Goal: Task Accomplishment & Management: Manage account settings

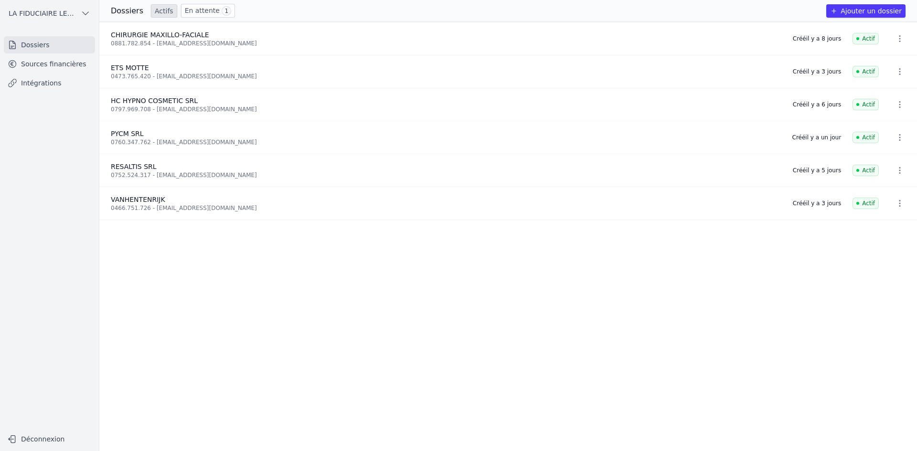
click at [54, 64] on link "Sources financières" at bounding box center [49, 63] width 91 height 17
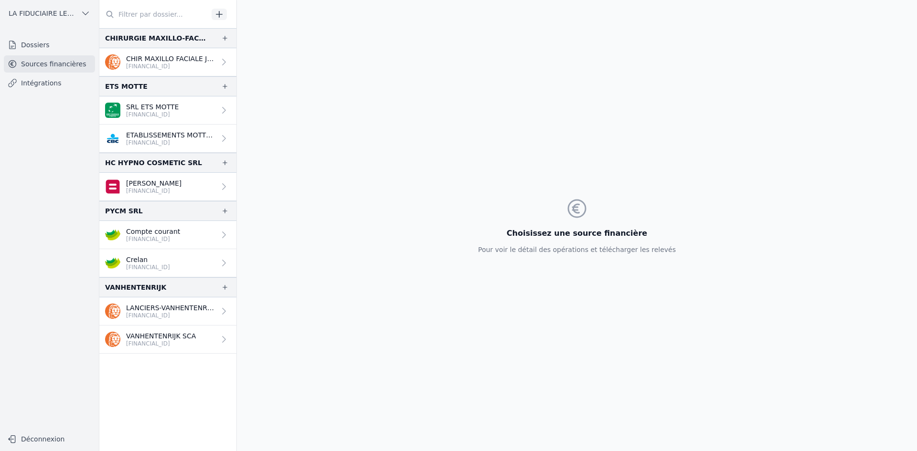
click at [177, 348] on link "VANHENTENRIJK SCA [FINANCIAL_ID]" at bounding box center [167, 340] width 137 height 28
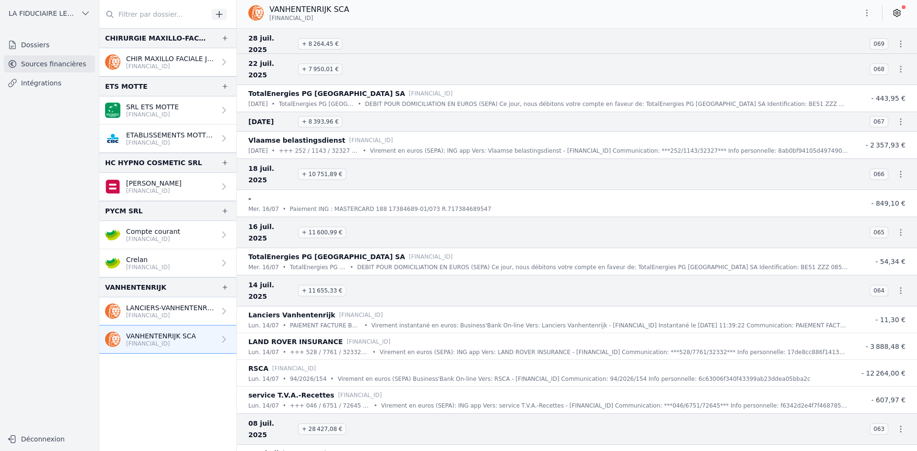
scroll to position [1862, 0]
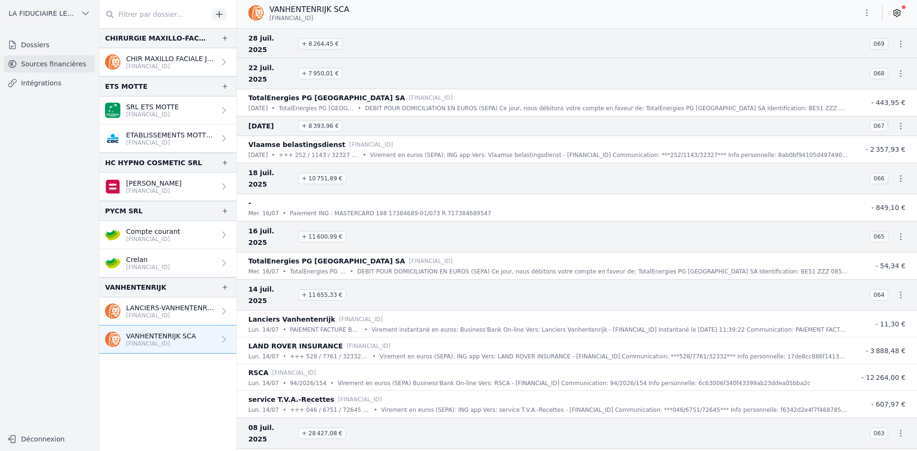
click at [899, 429] on icon "button" at bounding box center [901, 434] width 10 height 10
click at [866, 239] on link "Télécharger le CODA" at bounding box center [869, 239] width 84 height 18
click at [897, 290] on icon "button" at bounding box center [901, 295] width 10 height 10
click at [880, 108] on link "Télécharger le CODA" at bounding box center [869, 112] width 84 height 18
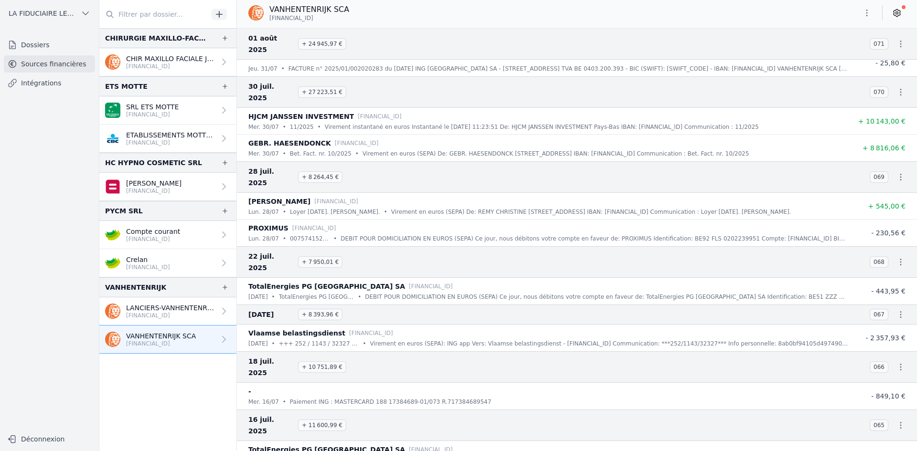
scroll to position [1671, 0]
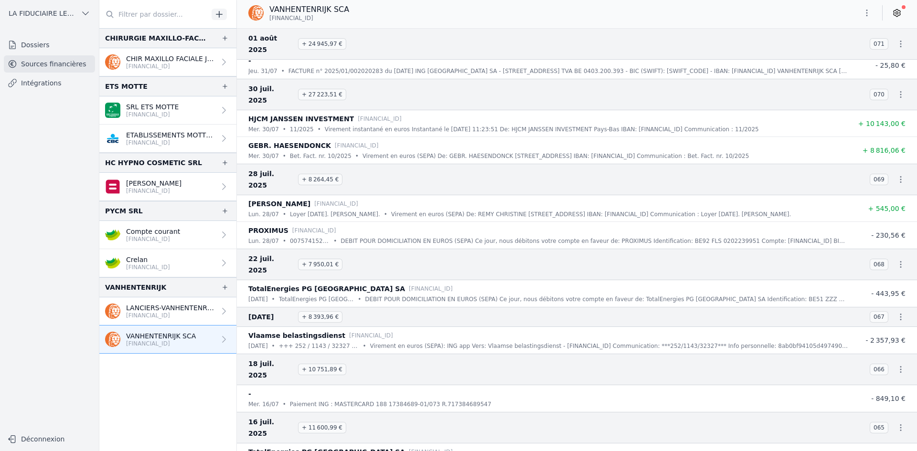
click at [896, 423] on icon "button" at bounding box center [901, 428] width 10 height 10
click at [883, 256] on link "Télécharger le CODA" at bounding box center [869, 256] width 84 height 18
click at [896, 365] on icon "button" at bounding box center [901, 370] width 10 height 10
click at [886, 212] on link "Télécharger le CODA" at bounding box center [869, 209] width 84 height 18
click at [895, 307] on button "button" at bounding box center [900, 316] width 19 height 19
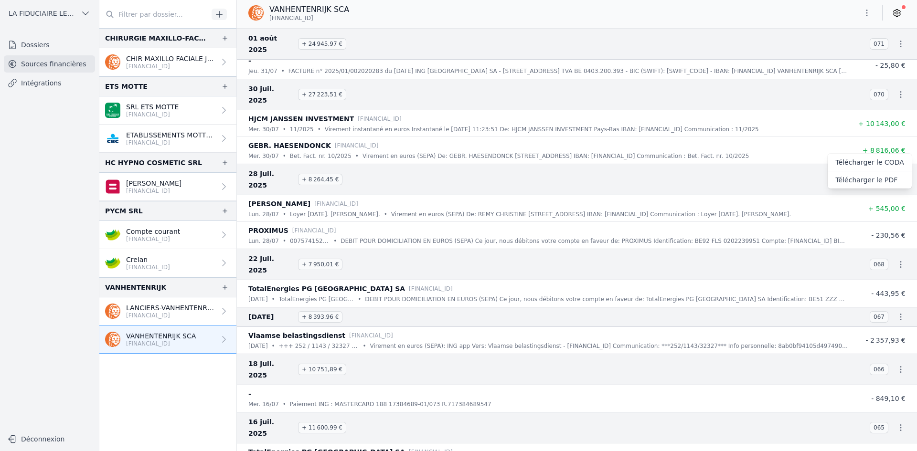
click at [885, 166] on link "Télécharger le CODA" at bounding box center [869, 163] width 84 height 18
click at [898, 260] on icon "button" at bounding box center [901, 265] width 10 height 10
click at [880, 118] on link "Télécharger le CODA" at bounding box center [869, 116] width 84 height 18
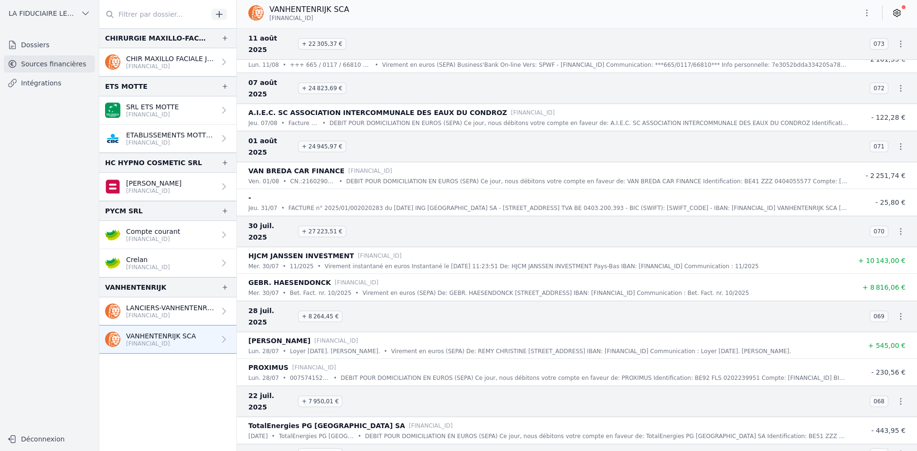
scroll to position [1528, 0]
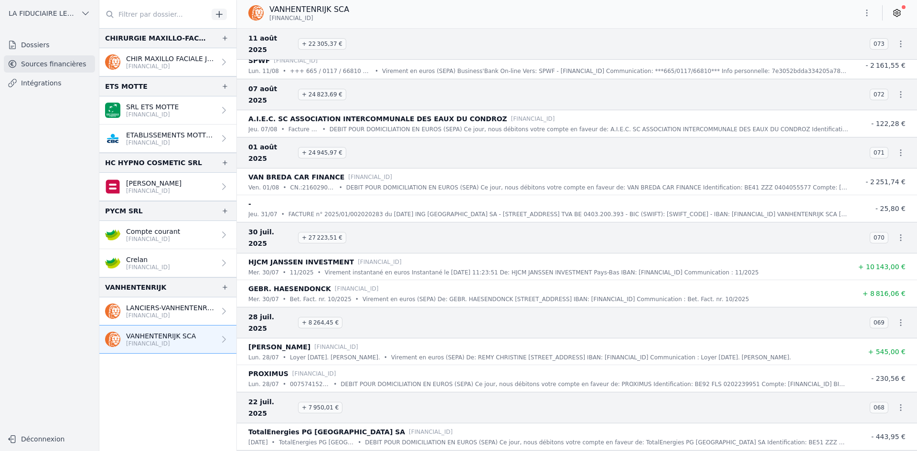
click at [900, 319] on icon "button" at bounding box center [900, 322] width 1 height 7
click at [883, 185] on link "Télécharger le CODA" at bounding box center [869, 186] width 84 height 18
click at [896, 233] on icon "button" at bounding box center [901, 238] width 10 height 10
click at [884, 112] on link "Télécharger le CODA" at bounding box center [869, 112] width 84 height 18
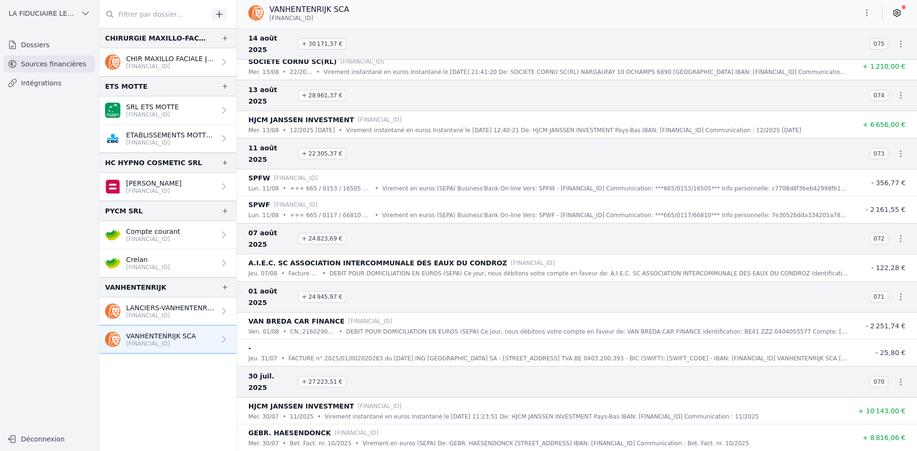
scroll to position [1337, 0]
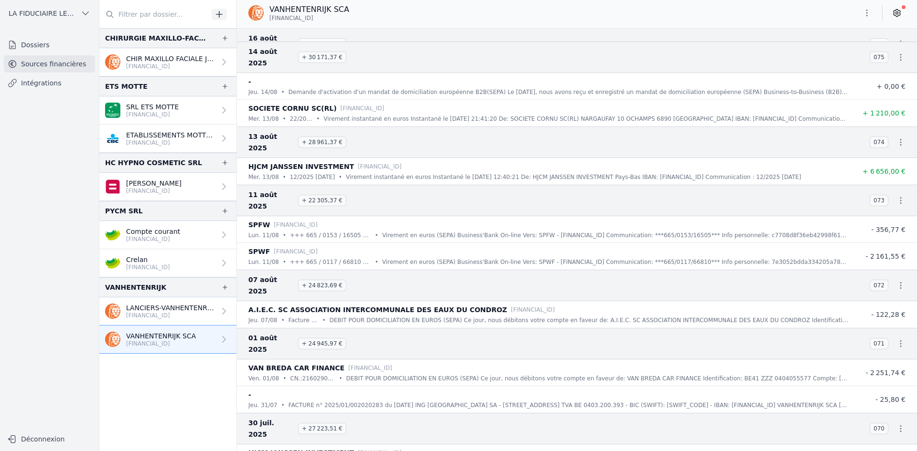
click at [896, 339] on icon "button" at bounding box center [901, 344] width 10 height 10
click at [881, 226] on link "Télécharger le CODA" at bounding box center [869, 230] width 84 height 18
click at [897, 281] on icon "button" at bounding box center [901, 286] width 10 height 10
click at [886, 183] on link "Télécharger le CODA" at bounding box center [869, 183] width 84 height 18
click at [900, 197] on icon "button" at bounding box center [900, 200] width 1 height 7
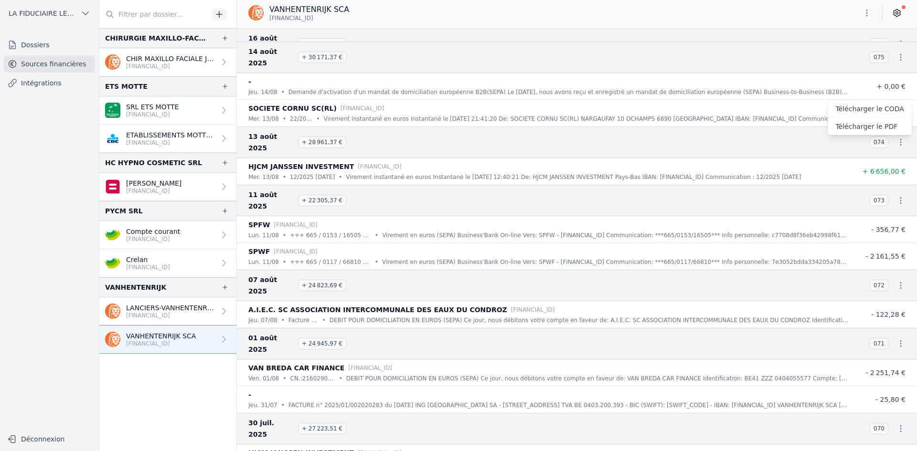
click at [877, 112] on link "Télécharger le CODA" at bounding box center [869, 109] width 84 height 18
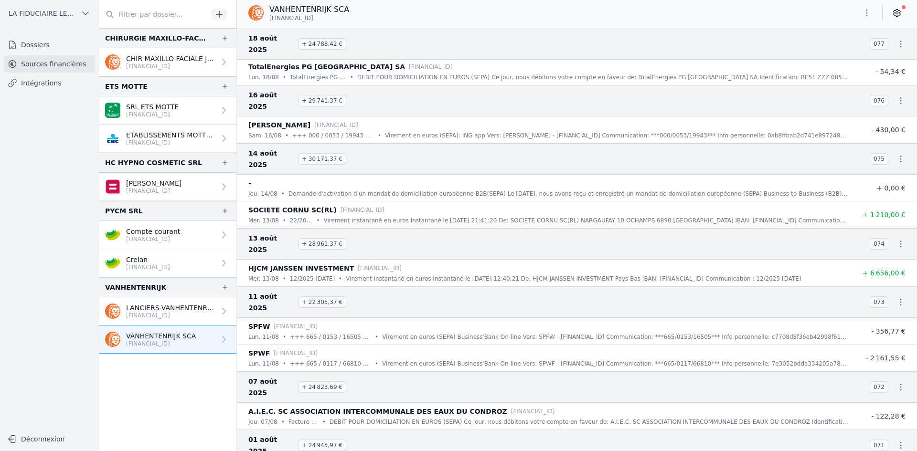
scroll to position [1193, 0]
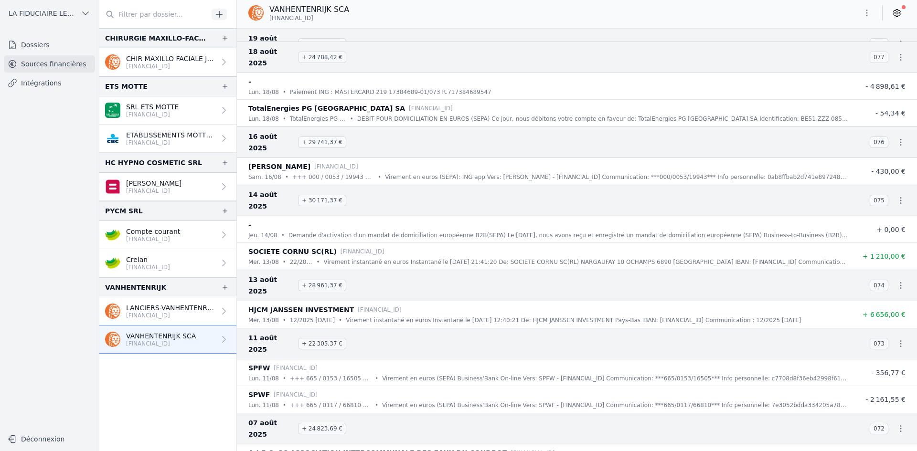
click at [899, 281] on icon "button" at bounding box center [901, 286] width 10 height 10
click at [875, 205] on link "Télécharger le CODA" at bounding box center [869, 206] width 84 height 18
click at [896, 196] on icon "button" at bounding box center [901, 201] width 10 height 10
click at [884, 134] on link "Télécharger le CODA" at bounding box center [869, 132] width 84 height 18
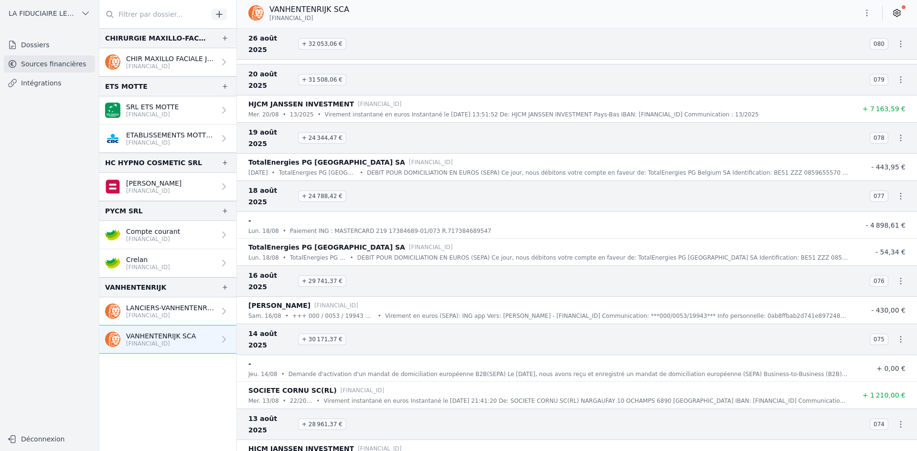
scroll to position [1050, 0]
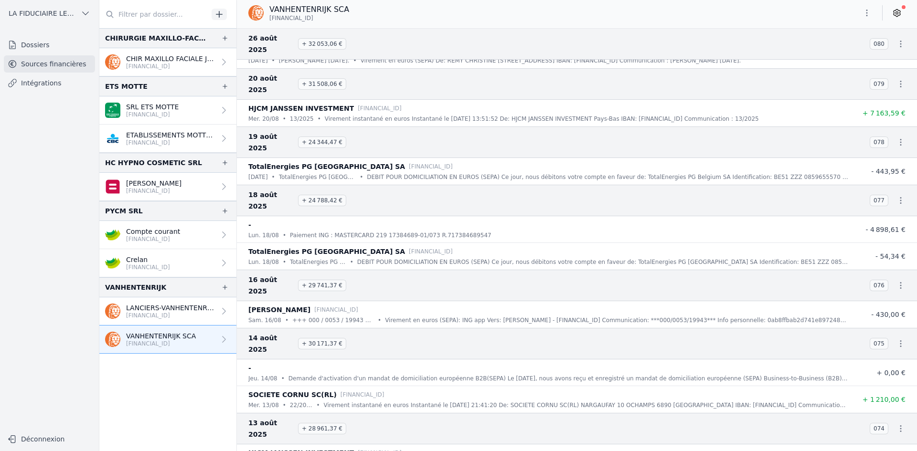
click at [896, 281] on icon "button" at bounding box center [901, 286] width 10 height 10
click at [877, 225] on link "Télécharger le CODA" at bounding box center [869, 229] width 84 height 18
click at [900, 197] on icon "button" at bounding box center [900, 200] width 1 height 7
click at [878, 153] on link "Télécharger le CODA" at bounding box center [869, 155] width 84 height 18
click at [897, 137] on icon "button" at bounding box center [901, 142] width 10 height 10
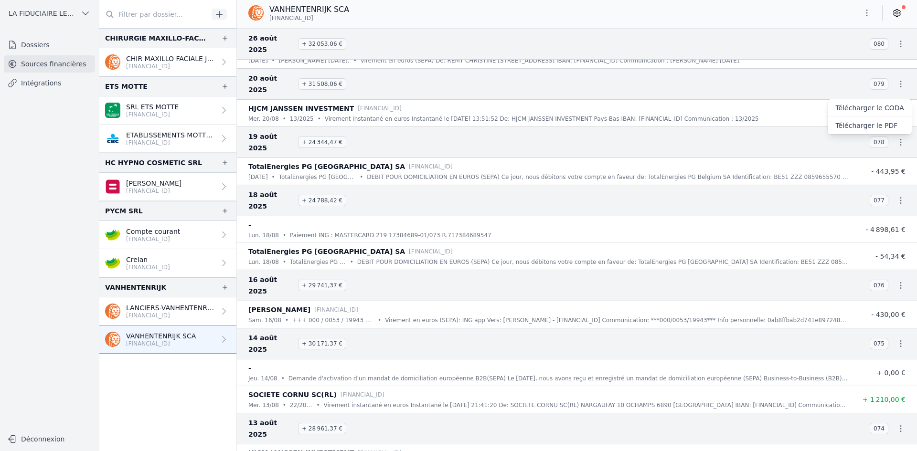
click at [881, 107] on link "Télécharger le CODA" at bounding box center [869, 108] width 84 height 18
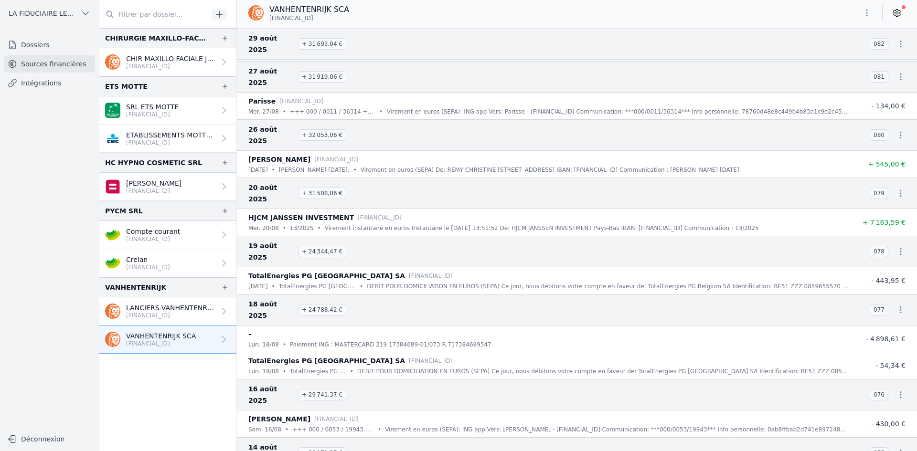
scroll to position [859, 0]
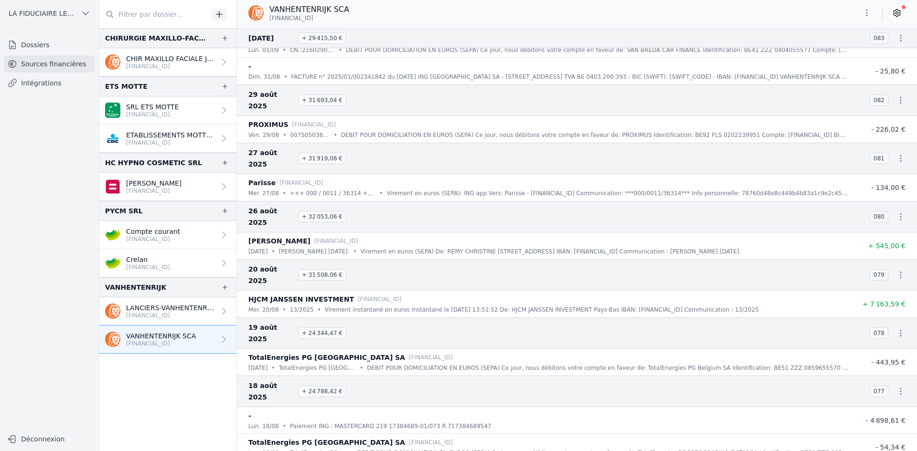
click at [896, 270] on icon "button" at bounding box center [901, 275] width 10 height 10
click at [877, 248] on link "Télécharger le CODA" at bounding box center [869, 252] width 84 height 18
click at [896, 212] on icon "button" at bounding box center [901, 217] width 10 height 10
click at [882, 205] on link "Télécharger le CODA" at bounding box center [869, 206] width 84 height 18
click at [897, 154] on icon "button" at bounding box center [901, 159] width 10 height 10
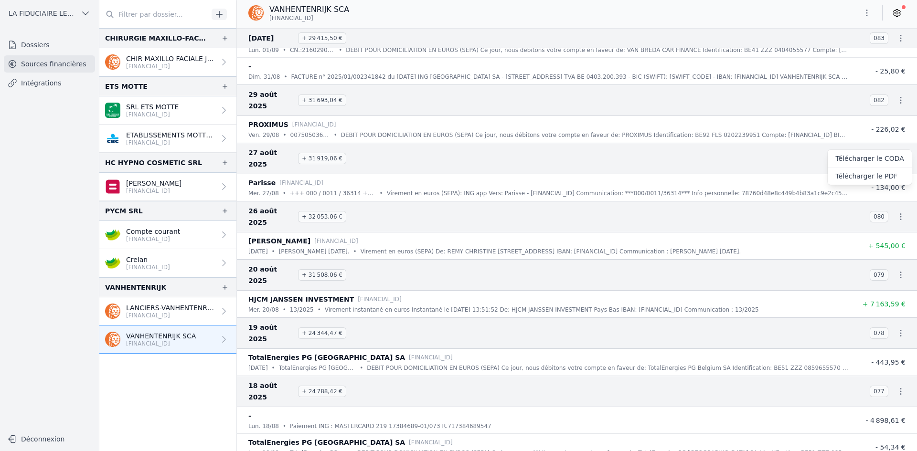
click at [890, 159] on link "Télécharger le CODA" at bounding box center [869, 159] width 84 height 18
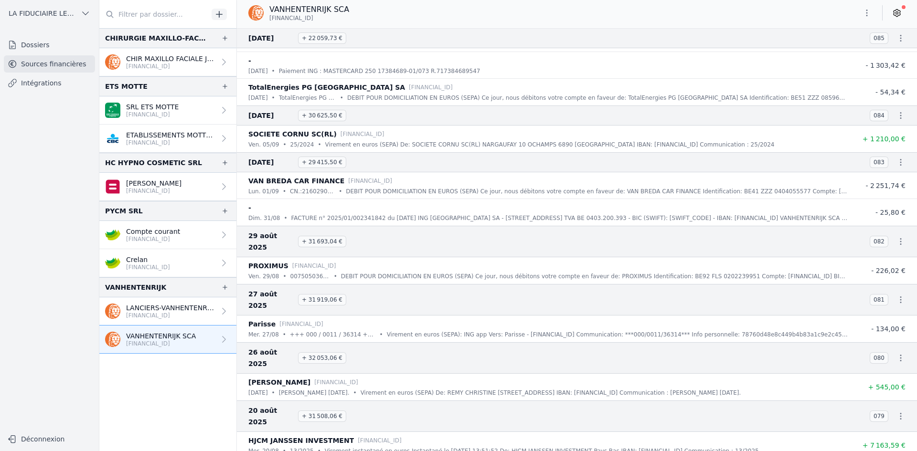
scroll to position [716, 0]
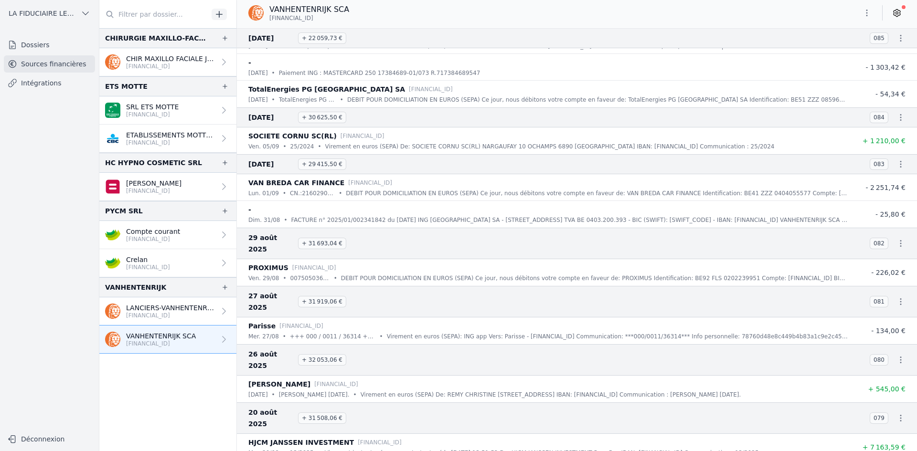
click at [896, 240] on icon "button" at bounding box center [901, 244] width 10 height 10
click at [881, 252] on link "Télécharger le CODA" at bounding box center [869, 255] width 84 height 18
click at [900, 164] on icon "button" at bounding box center [900, 164] width 1 height 7
click at [888, 181] on link "Télécharger le CODA" at bounding box center [869, 182] width 84 height 18
click at [900, 117] on icon "button" at bounding box center [900, 117] width 1 height 7
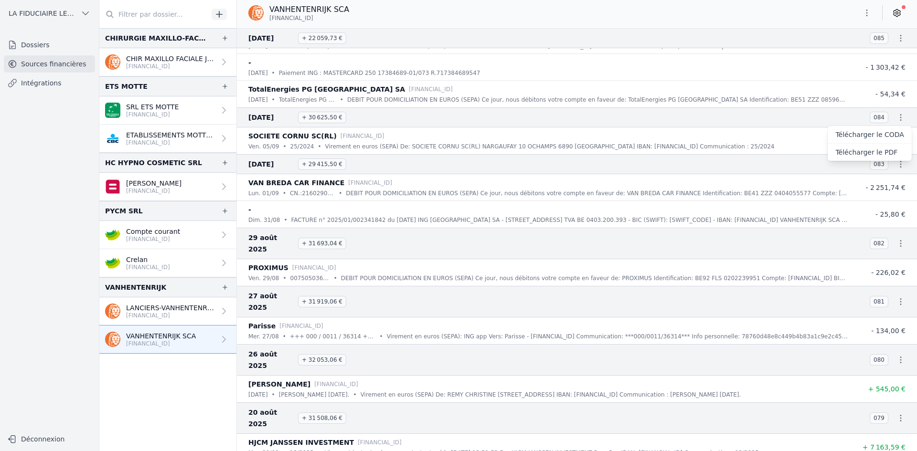
click at [884, 138] on link "Télécharger le CODA" at bounding box center [869, 135] width 84 height 18
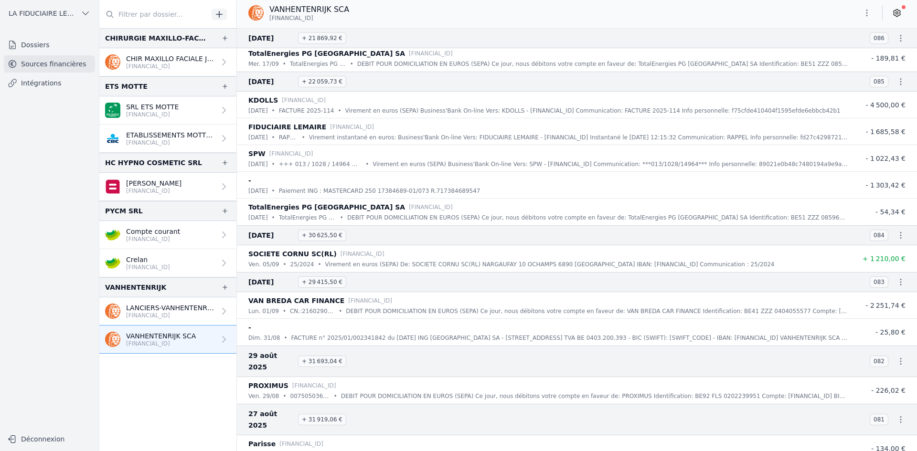
scroll to position [573, 0]
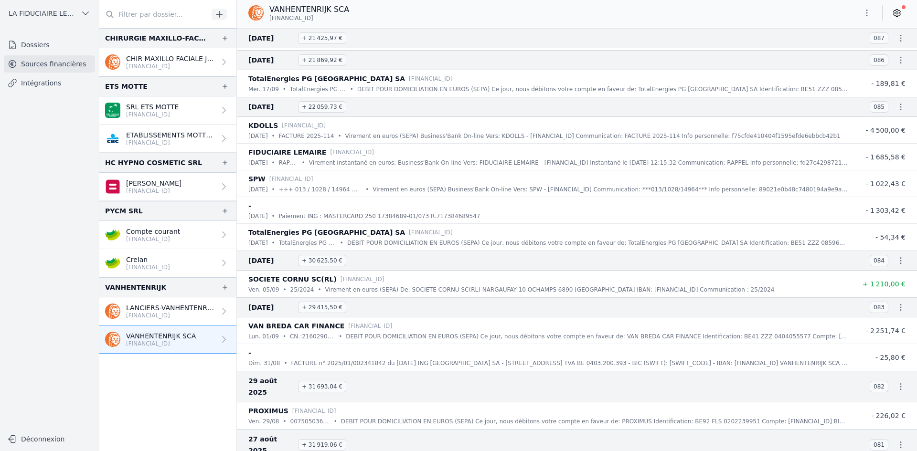
click at [897, 106] on icon "button" at bounding box center [901, 107] width 10 height 10
click at [882, 123] on link "Télécharger le CODA" at bounding box center [869, 125] width 84 height 18
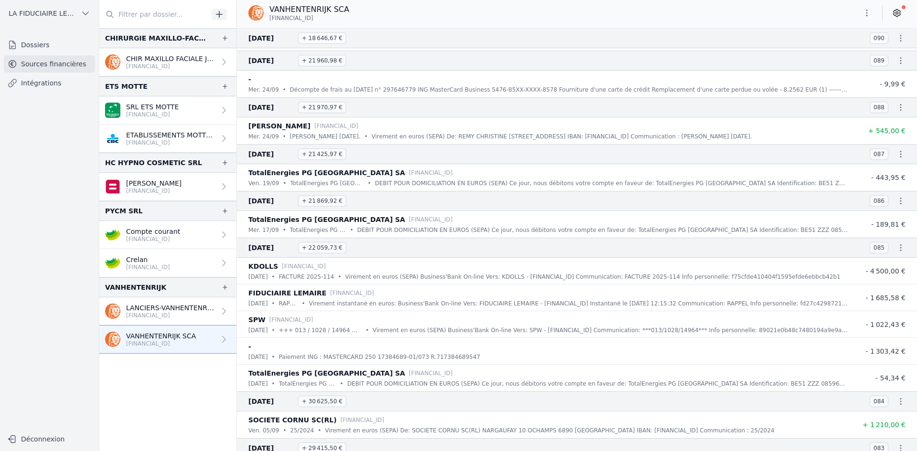
scroll to position [430, 0]
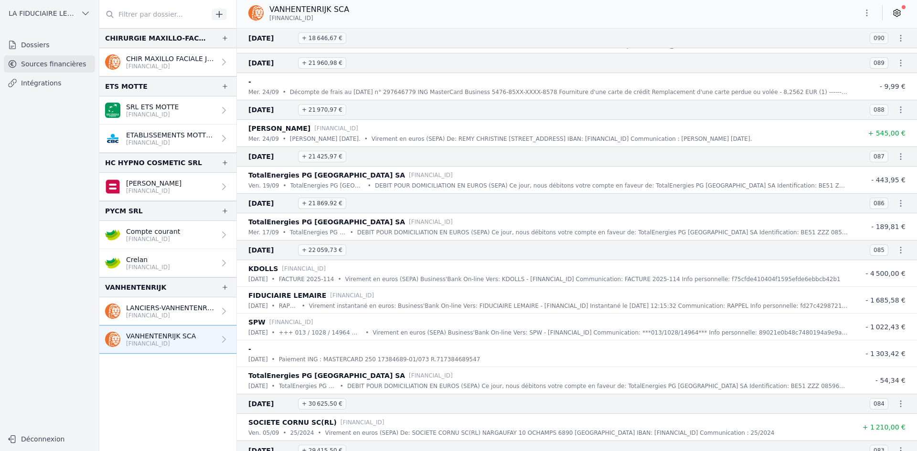
click at [897, 208] on button "button" at bounding box center [900, 203] width 19 height 19
click at [886, 219] on link "Télécharger le CODA" at bounding box center [869, 221] width 84 height 18
click at [897, 158] on icon "button" at bounding box center [901, 157] width 10 height 10
click at [883, 172] on link "Télécharger le CODA" at bounding box center [869, 174] width 84 height 18
click at [900, 107] on icon "button" at bounding box center [900, 109] width 1 height 7
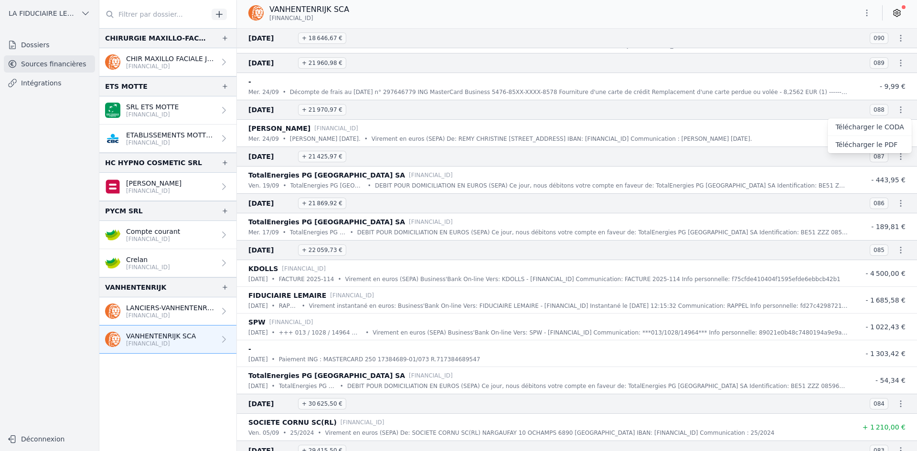
click at [876, 126] on link "Télécharger le CODA" at bounding box center [869, 127] width 84 height 18
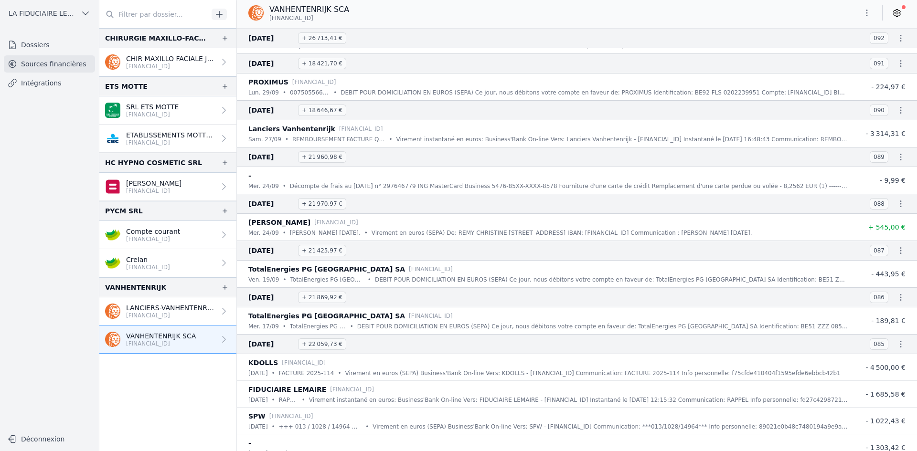
scroll to position [286, 0]
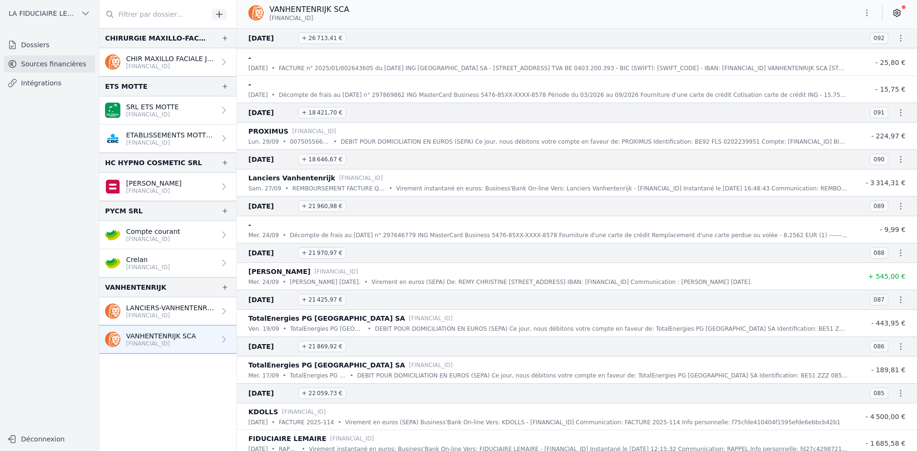
click at [896, 207] on icon "button" at bounding box center [901, 206] width 10 height 10
click at [867, 224] on link "Télécharger le CODA" at bounding box center [869, 224] width 84 height 18
click at [900, 160] on icon "button" at bounding box center [900, 159] width 1 height 7
click at [878, 174] on link "Télécharger le CODA" at bounding box center [869, 177] width 84 height 18
click at [896, 115] on icon "button" at bounding box center [901, 113] width 10 height 10
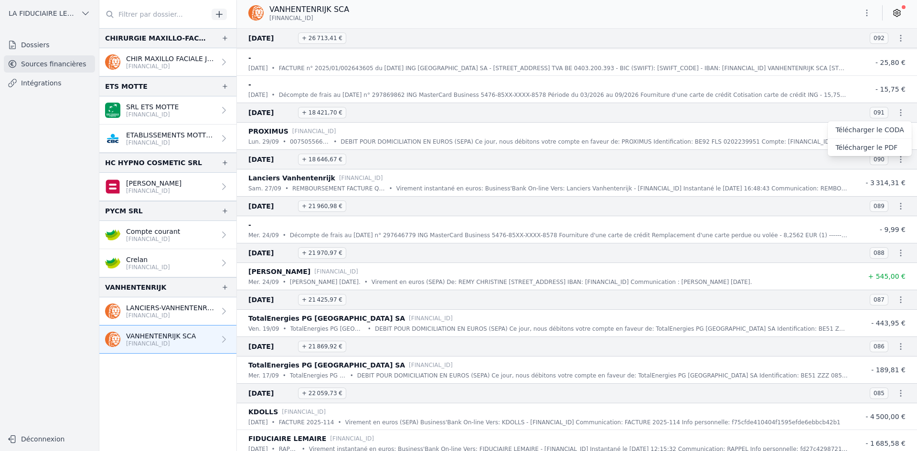
click at [885, 133] on link "Télécharger le CODA" at bounding box center [869, 130] width 84 height 18
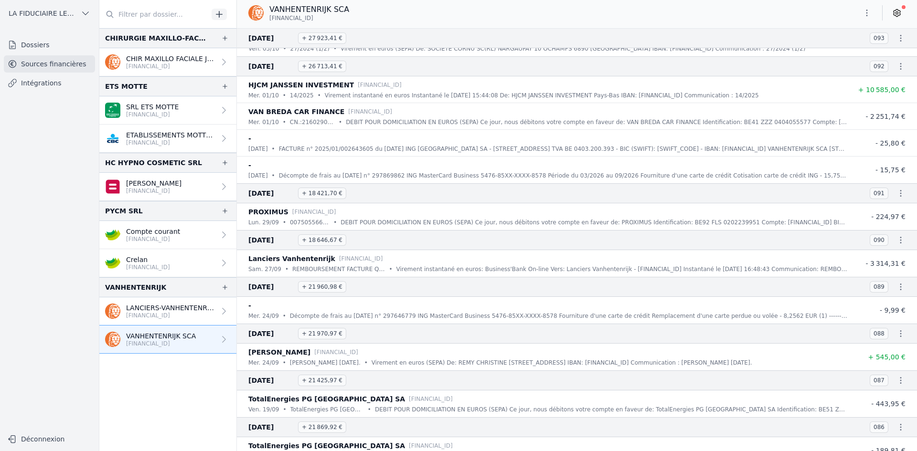
scroll to position [191, 0]
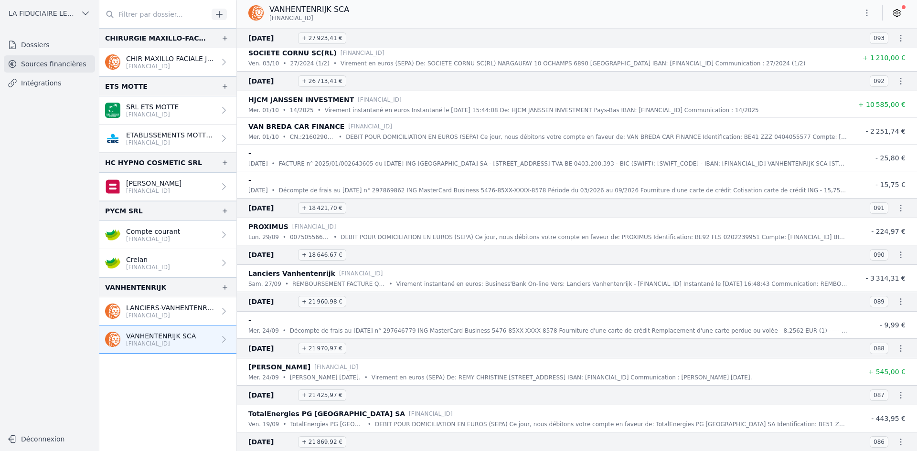
click at [896, 82] on icon "button" at bounding box center [901, 81] width 10 height 10
click at [884, 96] on link "Télécharger le CODA" at bounding box center [869, 99] width 84 height 18
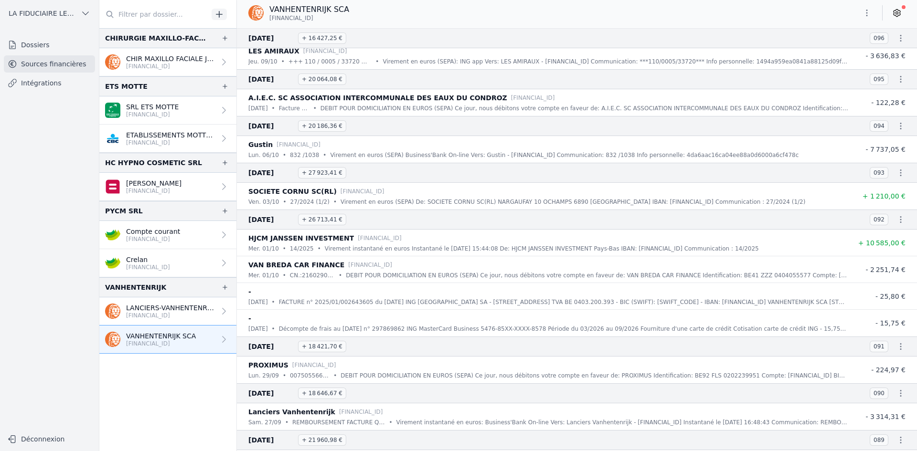
scroll to position [0, 0]
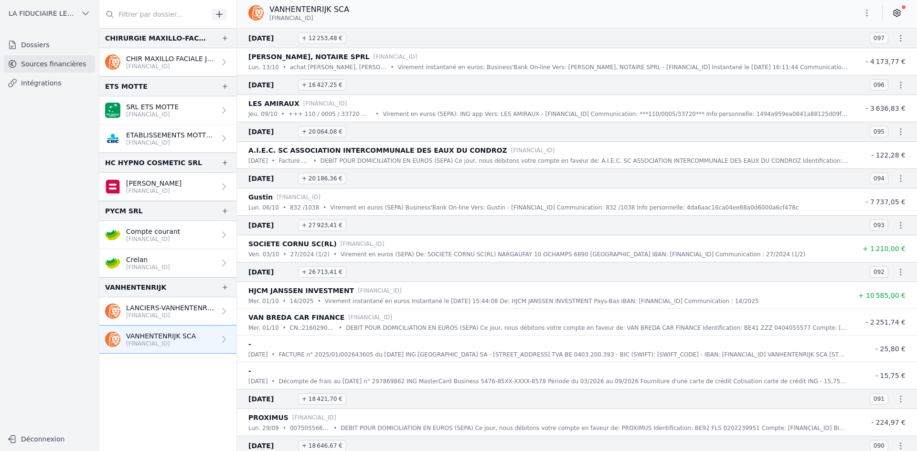
click at [896, 224] on icon "button" at bounding box center [901, 226] width 10 height 10
click at [877, 239] on link "Télécharger le CODA" at bounding box center [869, 243] width 84 height 18
click at [900, 179] on icon "button" at bounding box center [900, 178] width 1 height 7
click at [887, 194] on link "Télécharger le CODA" at bounding box center [869, 196] width 84 height 18
click at [896, 137] on button "button" at bounding box center [900, 131] width 19 height 19
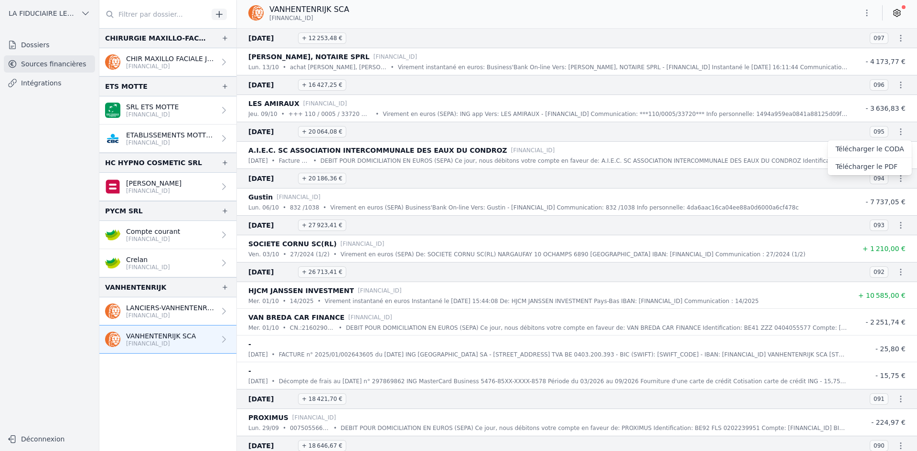
click at [883, 148] on link "Télécharger le CODA" at bounding box center [869, 149] width 84 height 18
click at [897, 86] on icon "button" at bounding box center [901, 85] width 10 height 10
click at [882, 106] on link "Télécharger le CODA" at bounding box center [869, 103] width 84 height 18
click at [897, 42] on icon "button" at bounding box center [901, 38] width 10 height 10
click at [876, 54] on link "Télécharger le CODA" at bounding box center [869, 56] width 84 height 18
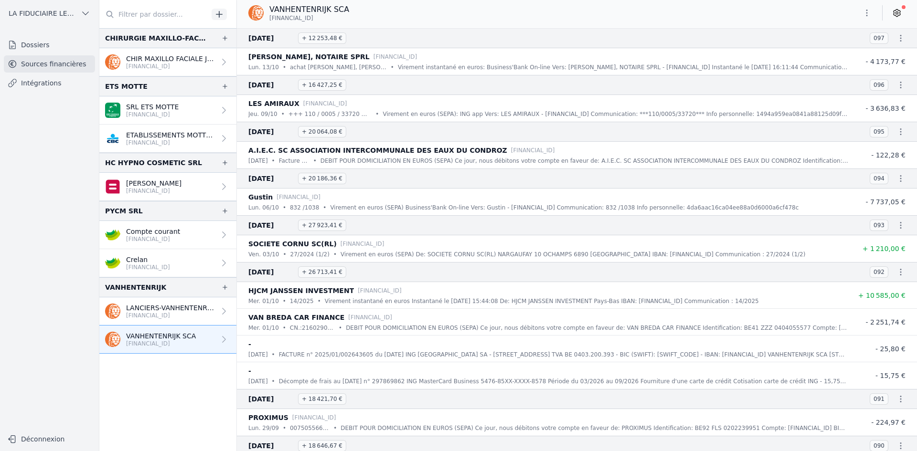
click at [868, 14] on icon "button" at bounding box center [867, 13] width 10 height 10
click at [868, 14] on div at bounding box center [458, 225] width 917 height 451
click at [899, 12] on icon at bounding box center [897, 13] width 10 height 10
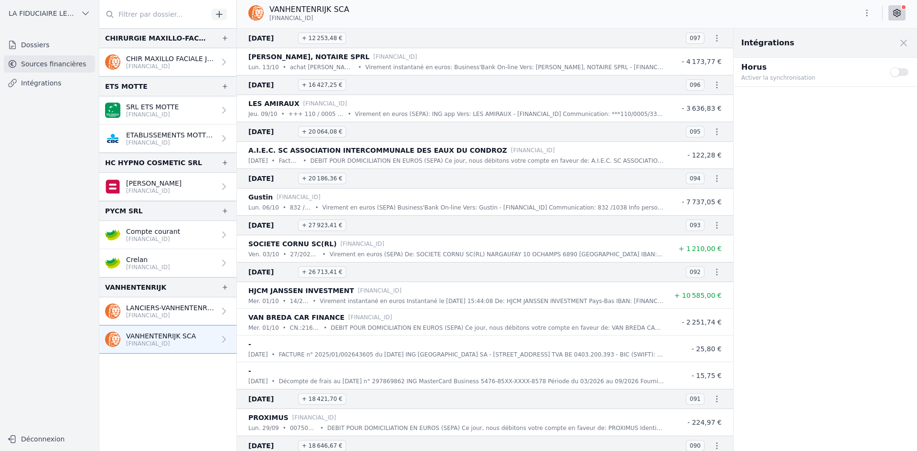
click at [899, 12] on icon at bounding box center [897, 13] width 10 height 10
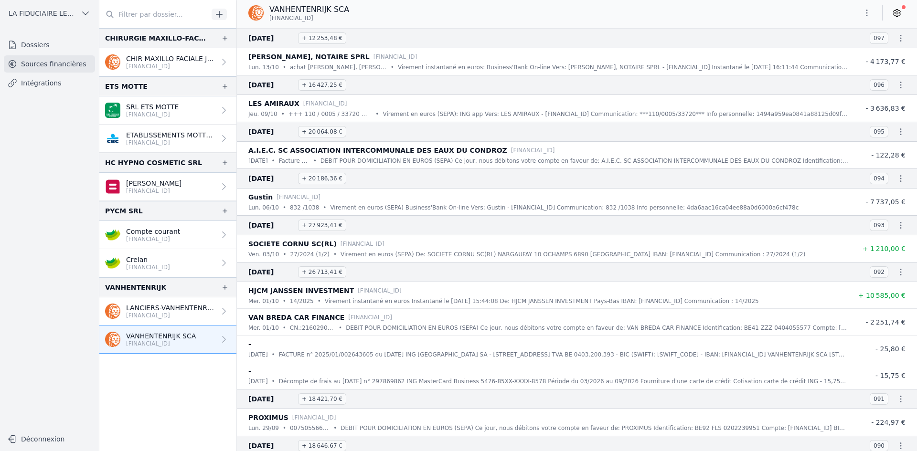
click at [897, 14] on icon at bounding box center [897, 13] width 2 height 2
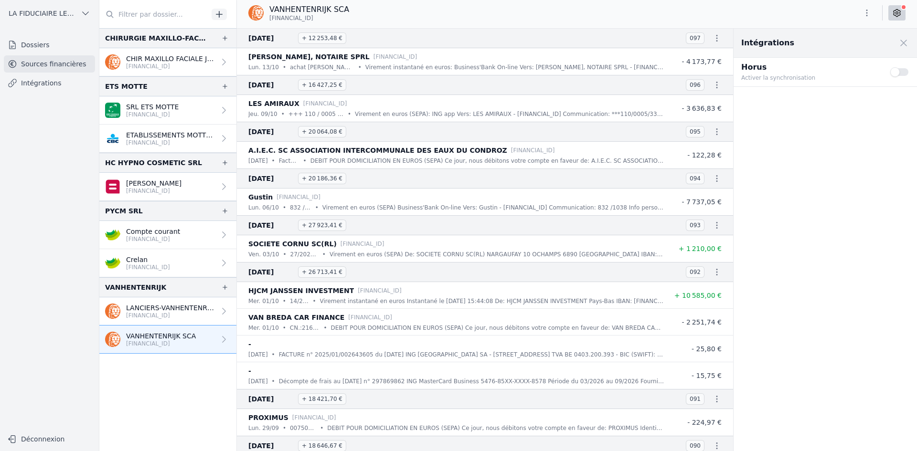
click at [902, 73] on button "Use setting" at bounding box center [899, 72] width 19 height 10
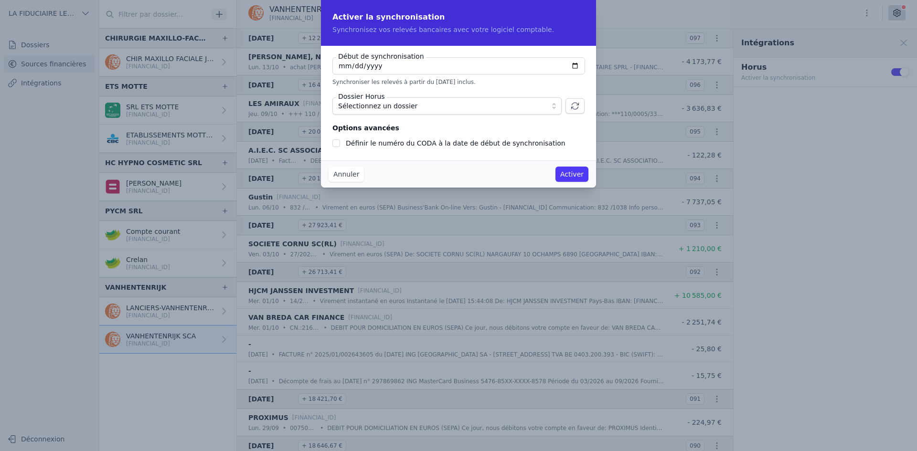
type input "[DATE]"
checkbox input "false"
type input "[DATE]"
click at [427, 106] on span "Sélectionnez un dossier" at bounding box center [440, 105] width 204 height 11
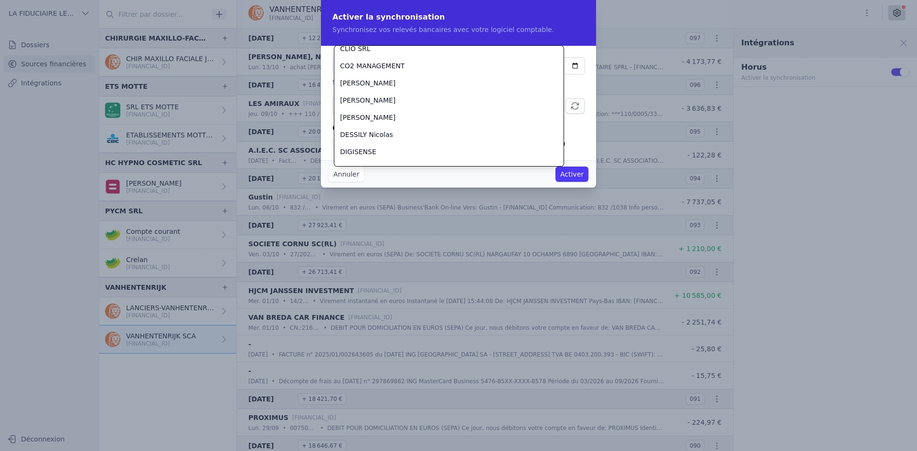
scroll to position [279, 0]
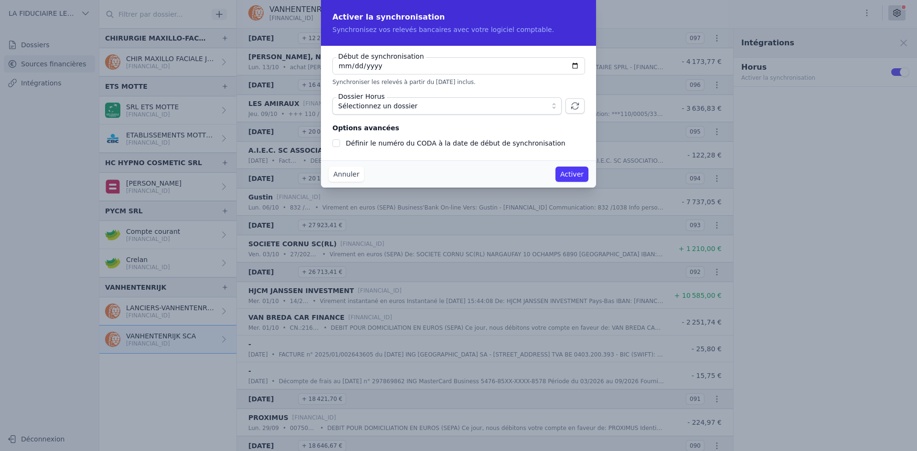
click at [465, 105] on span "Sélectionnez un dossier" at bounding box center [440, 105] width 204 height 11
click at [574, 104] on icon "button" at bounding box center [575, 106] width 10 height 10
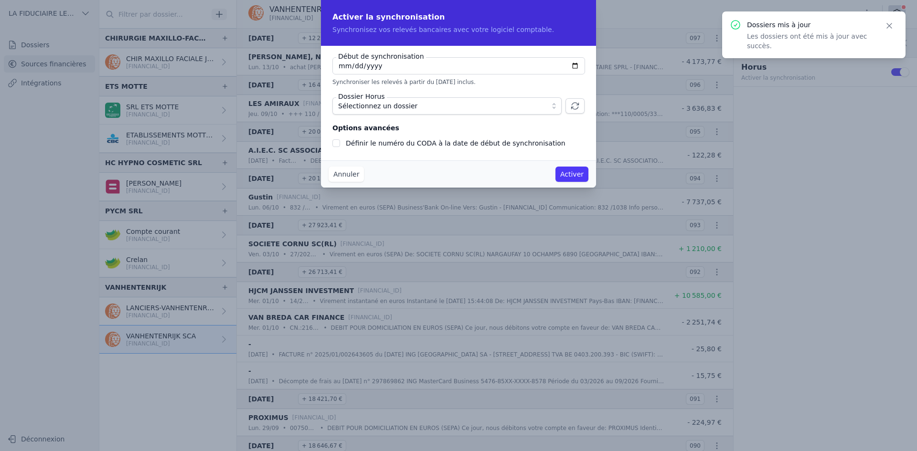
click at [556, 107] on button "Sélectionnez un dossier" at bounding box center [446, 105] width 229 height 17
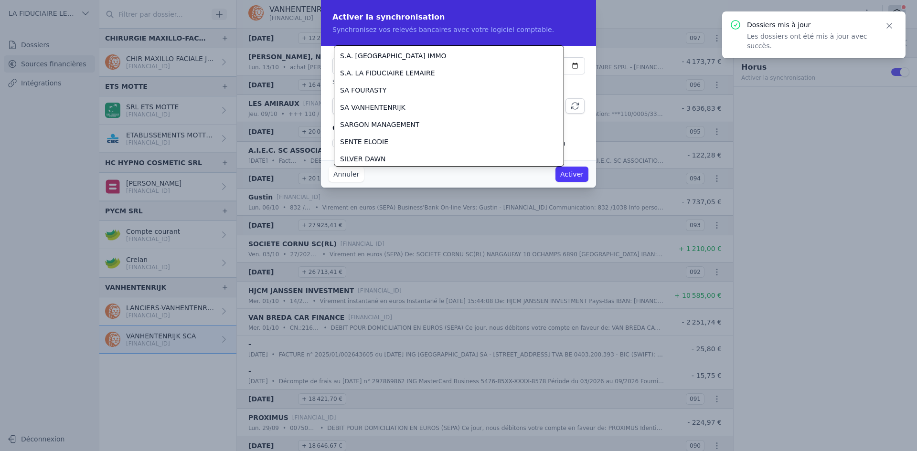
scroll to position [1127, 0]
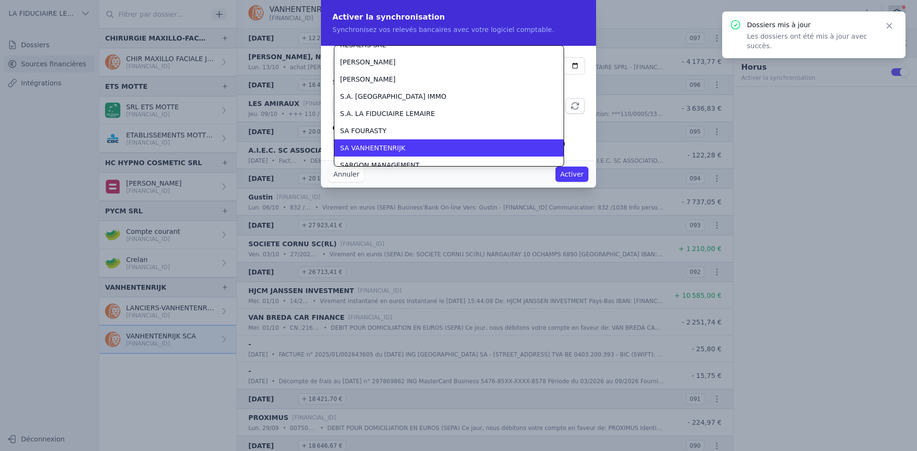
click at [397, 145] on span "SA VANHENTENRIJK" at bounding box center [372, 148] width 65 height 10
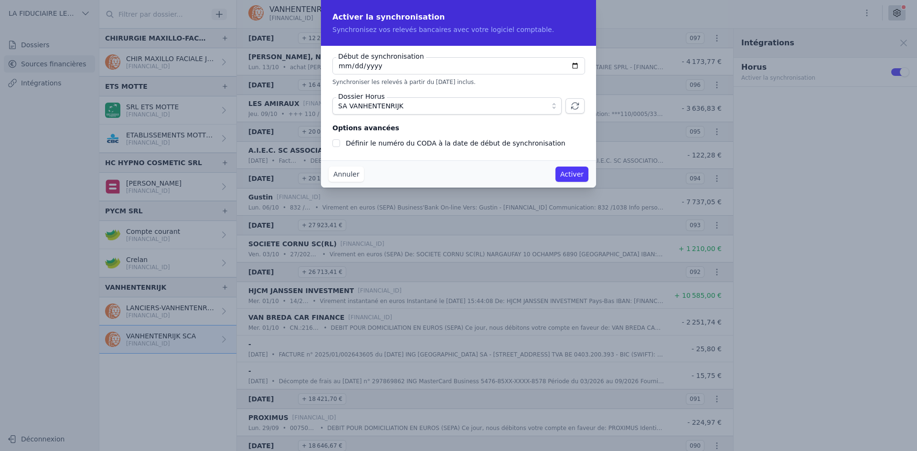
click at [573, 175] on button "Activer" at bounding box center [571, 174] width 33 height 15
click at [574, 174] on button "Activer" at bounding box center [571, 174] width 33 height 15
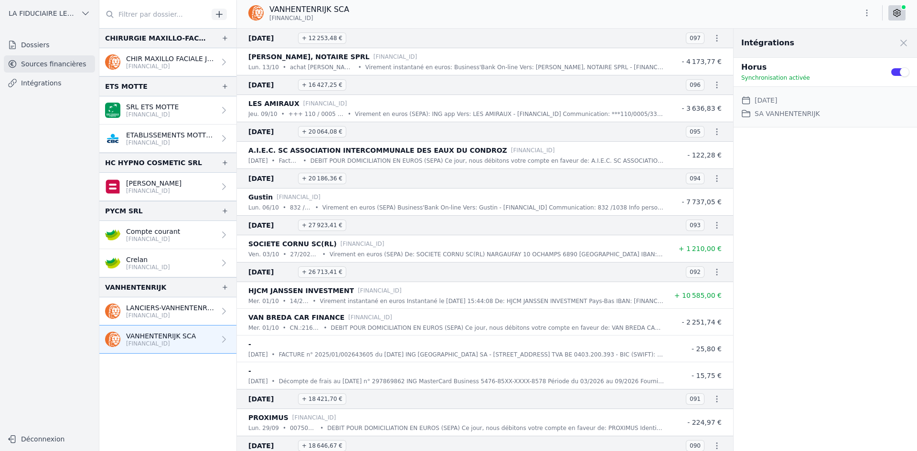
click at [181, 110] on link "SRL ETS MOTTE [FINANCIAL_ID]" at bounding box center [167, 110] width 137 height 28
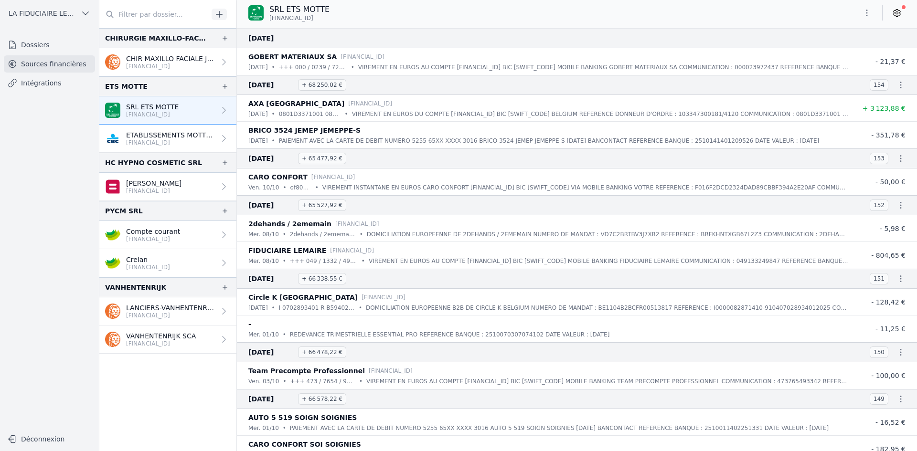
click at [169, 134] on p "ETABLISSEMENTS MOTTE SRL" at bounding box center [170, 135] width 89 height 10
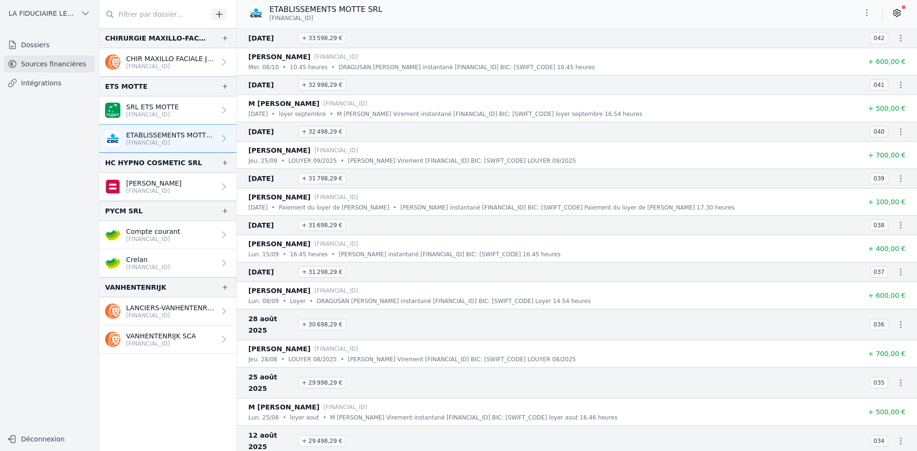
click at [896, 12] on icon at bounding box center [897, 13] width 2 height 2
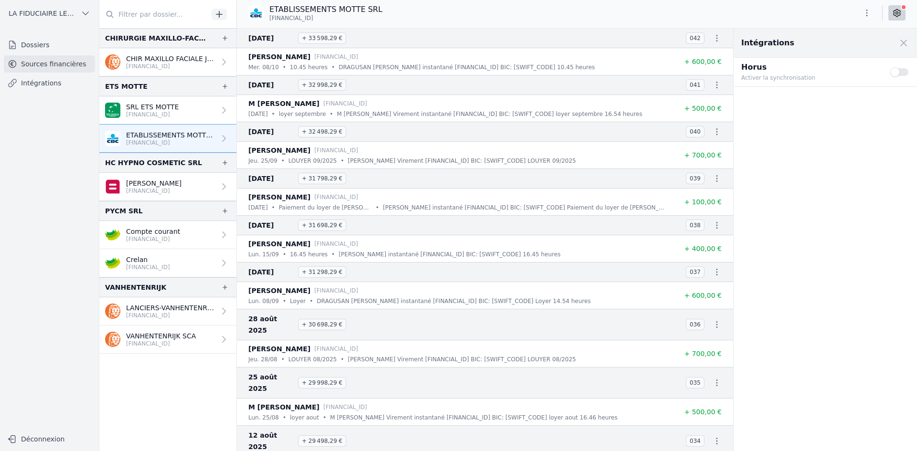
click at [896, 13] on icon at bounding box center [897, 13] width 2 height 2
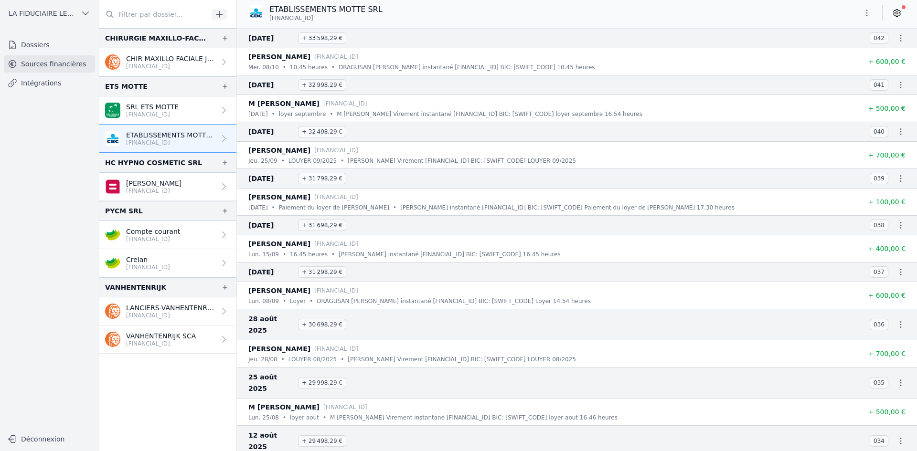
click at [164, 341] on p "[FINANCIAL_ID]" at bounding box center [161, 344] width 70 height 8
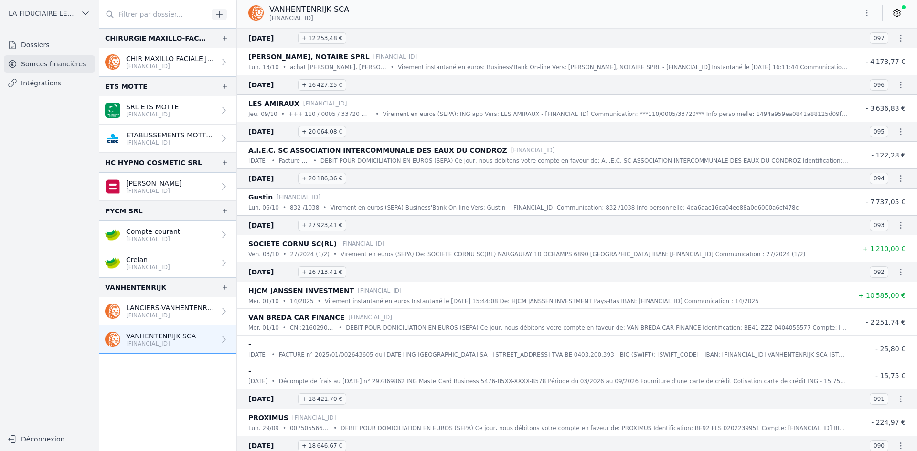
click at [900, 15] on icon at bounding box center [897, 13] width 10 height 10
